Goal: Task Accomplishment & Management: Use online tool/utility

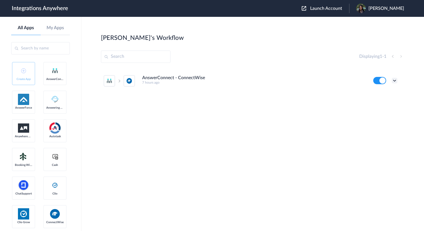
click at [395, 81] on icon at bounding box center [395, 81] width 6 height 6
click at [376, 98] on li "Edit" at bounding box center [379, 93] width 36 height 10
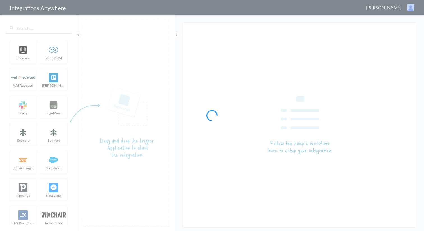
type input "AnswerConnect - ConnectWise"
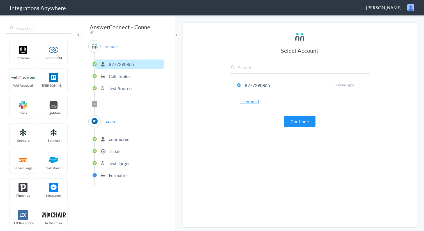
click at [123, 77] on p "Call Intake" at bounding box center [119, 76] width 21 height 6
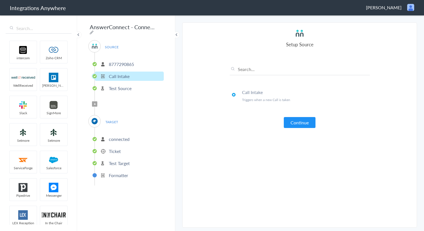
click at [128, 86] on p "Test Source" at bounding box center [120, 88] width 23 height 6
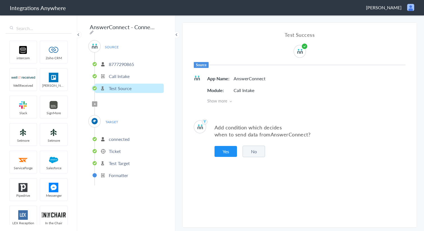
click at [247, 148] on button "No" at bounding box center [254, 151] width 22 height 11
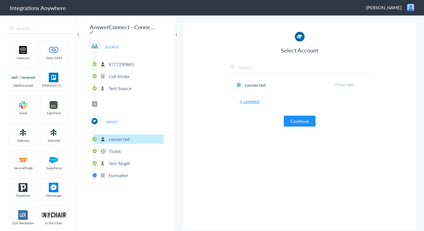
click at [299, 113] on div "Select Account connected Rename Delete (7 hours ago) + connect Continue" at bounding box center [300, 78] width 140 height 95
click at [298, 117] on button "Continue" at bounding box center [300, 121] width 32 height 11
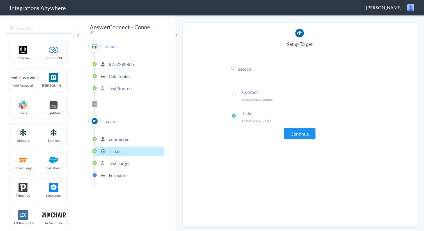
click at [98, 120] on div "TARGET" at bounding box center [94, 121] width 12 height 12
click at [93, 101] on span "Filter Applied" at bounding box center [94, 103] width 5 height 5
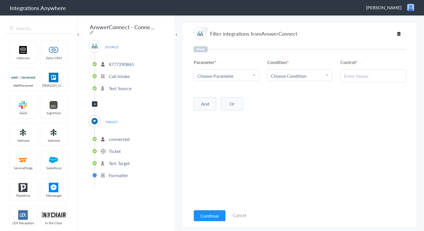
click at [118, 85] on p "Test Source" at bounding box center [120, 88] width 23 height 6
